Goal: Task Accomplishment & Management: Use online tool/utility

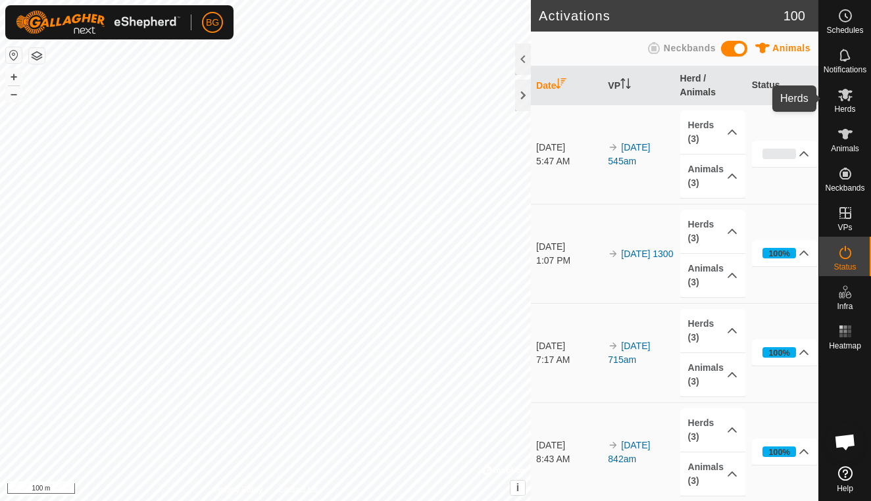
click at [847, 99] on icon at bounding box center [846, 95] width 16 height 16
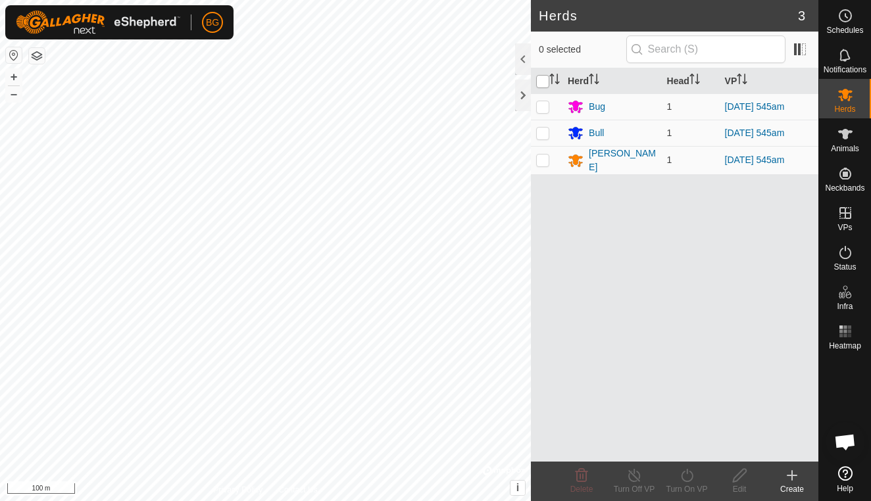
click at [545, 79] on input "checkbox" at bounding box center [542, 81] width 13 height 13
checkbox input "true"
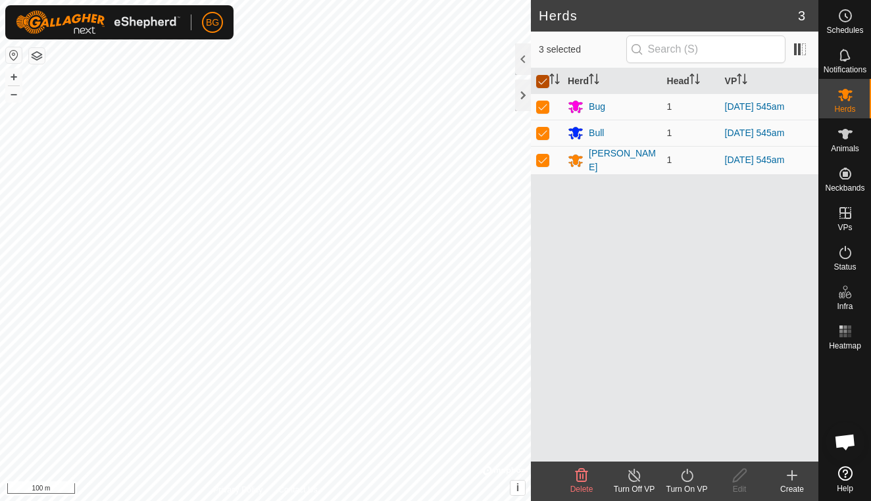
click at [545, 79] on input "checkbox" at bounding box center [542, 81] width 13 height 13
checkbox input "false"
click at [544, 161] on p-checkbox at bounding box center [542, 160] width 13 height 11
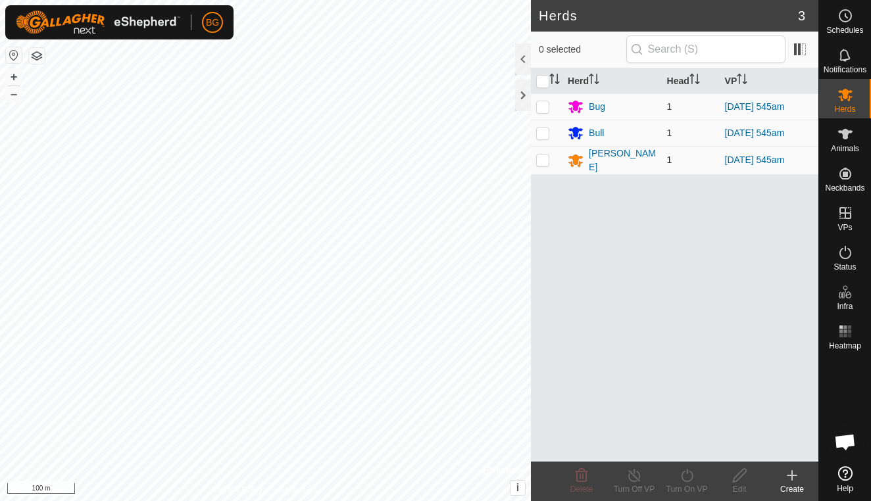
checkbox input "true"
click at [687, 479] on icon at bounding box center [687, 476] width 16 height 16
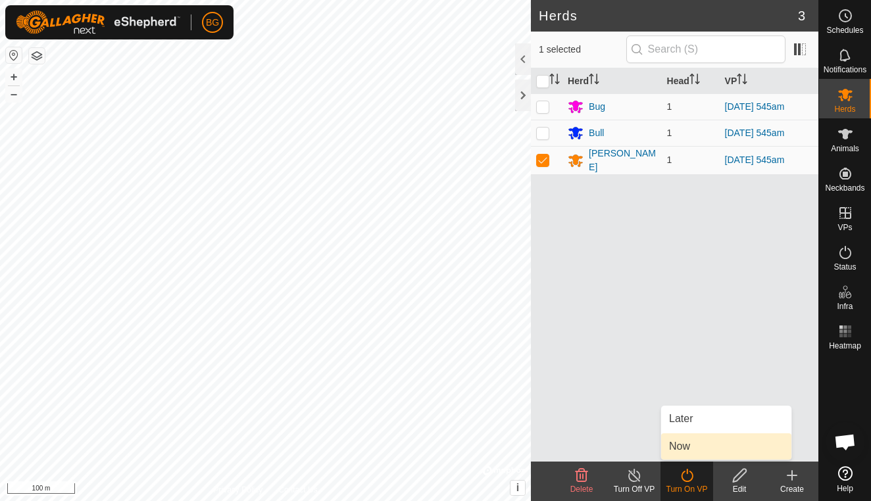
click at [694, 449] on link "Now" at bounding box center [726, 447] width 130 height 26
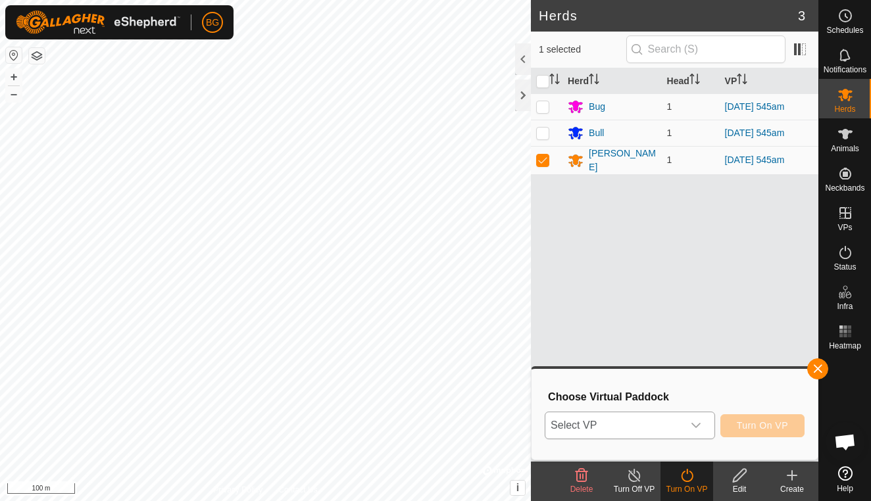
click at [694, 425] on icon "dropdown trigger" at bounding box center [696, 425] width 9 height 5
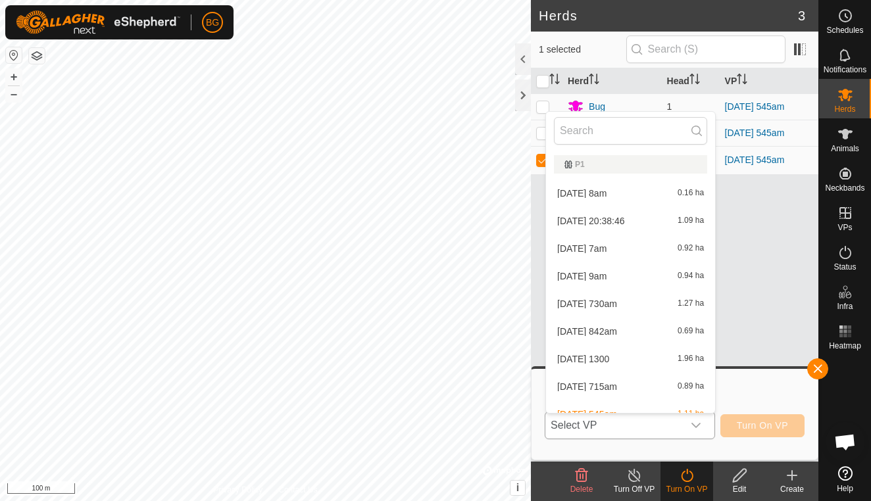
scroll to position [14, 0]
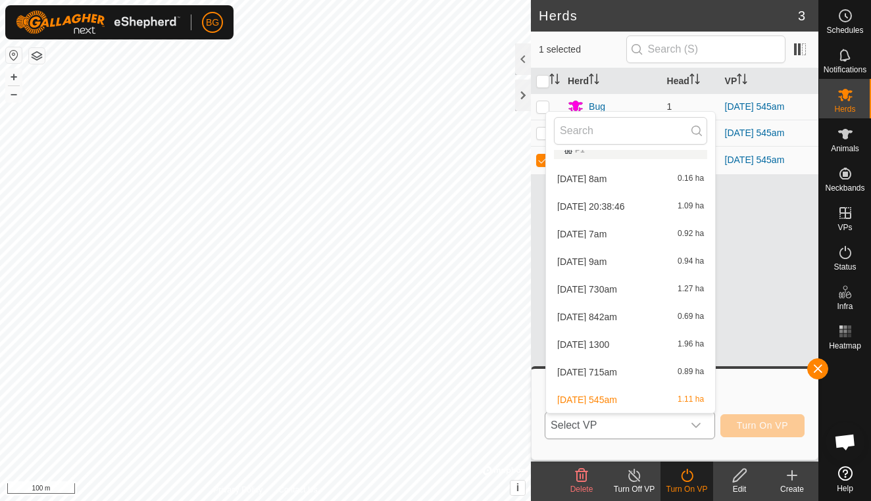
click at [615, 346] on li "[DATE] 1300 1.96 ha" at bounding box center [630, 345] width 169 height 26
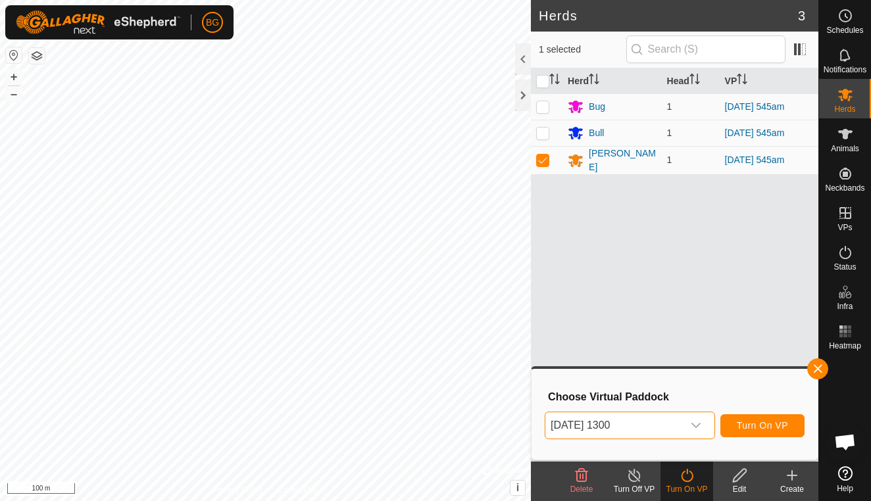
click at [696, 430] on icon "dropdown trigger" at bounding box center [696, 426] width 11 height 11
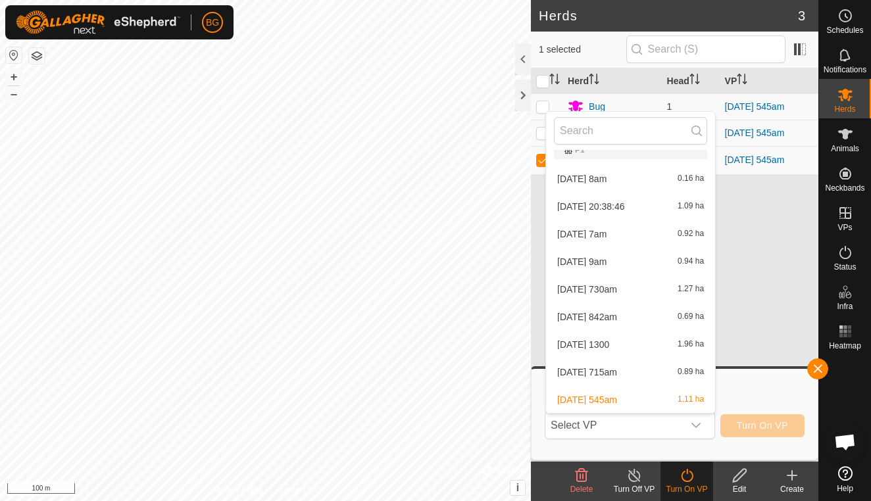
click at [636, 340] on li "[DATE] 1300 1.96 ha" at bounding box center [630, 345] width 169 height 26
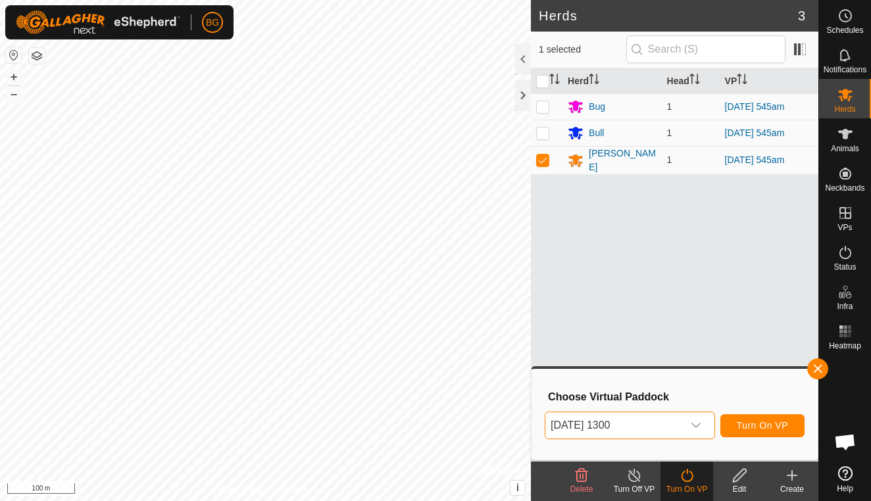
click at [767, 426] on span "Turn On VP" at bounding box center [762, 426] width 51 height 11
